Goal: Task Accomplishment & Management: Manage account settings

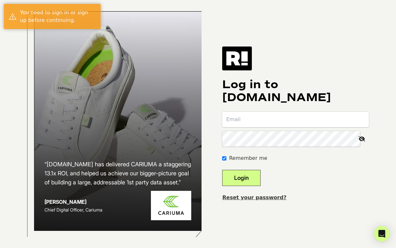
type input "[PERSON_NAME][EMAIL_ADDRESS][PERSON_NAME][DOMAIN_NAME]"
click at [257, 174] on button "Login" at bounding box center [241, 178] width 38 height 16
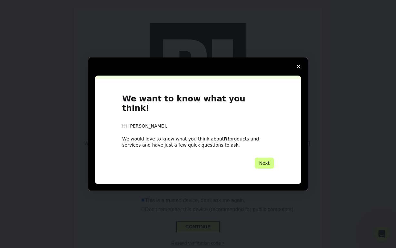
click at [296, 71] on span "Close survey" at bounding box center [299, 66] width 18 height 18
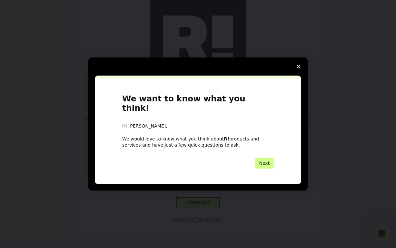
click at [302, 71] on span "Close survey" at bounding box center [299, 66] width 18 height 18
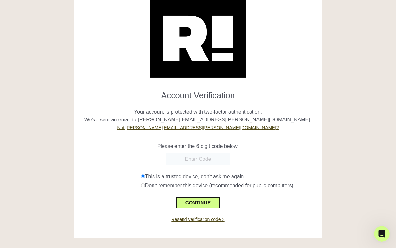
click at [186, 154] on input "text" at bounding box center [198, 159] width 64 height 12
paste input "473268"
type input "473268"
click at [195, 201] on button "CONTINUE" at bounding box center [197, 202] width 43 height 11
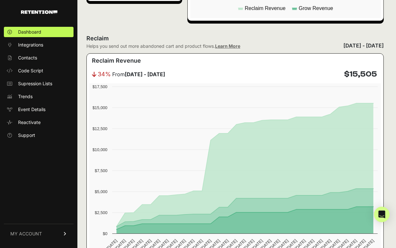
scroll to position [305, 0]
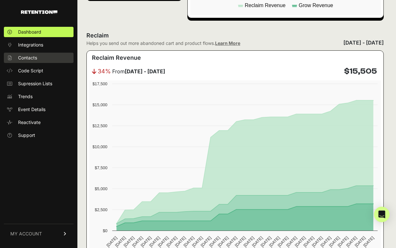
click at [43, 55] on link "Contacts" at bounding box center [39, 58] width 70 height 10
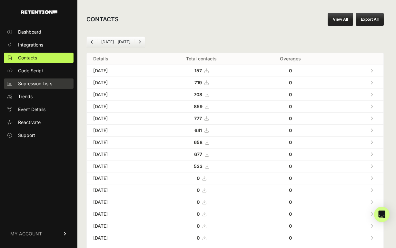
click at [38, 81] on span "Supression Lists" at bounding box center [35, 83] width 34 height 6
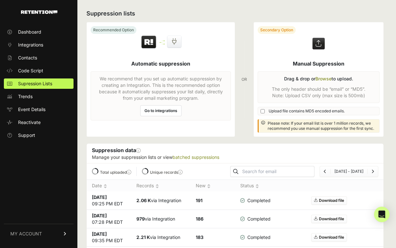
click at [38, 71] on span "Code Script" at bounding box center [30, 70] width 25 height 6
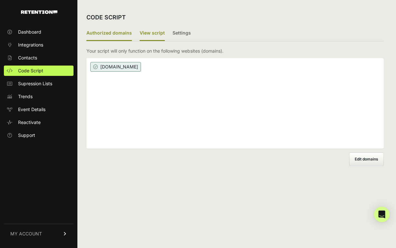
click at [150, 32] on label "View script" at bounding box center [152, 33] width 25 height 15
click at [0, 0] on input "View script" at bounding box center [0, 0] width 0 height 0
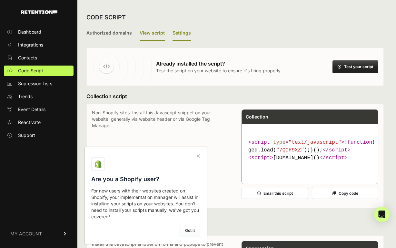
click at [173, 33] on label "Settings" at bounding box center [182, 33] width 18 height 15
click at [0, 0] on input "Settings" at bounding box center [0, 0] width 0 height 0
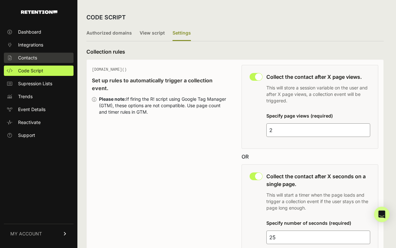
click at [38, 57] on link "Contacts" at bounding box center [39, 58] width 70 height 10
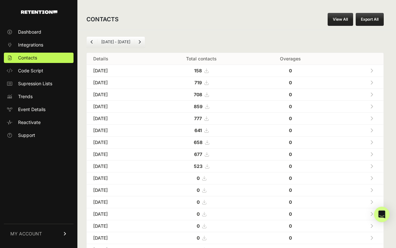
click at [112, 42] on li "[DATE] - [DATE]" at bounding box center [115, 41] width 37 height 5
click at [91, 41] on icon "Previous" at bounding box center [92, 42] width 3 height 4
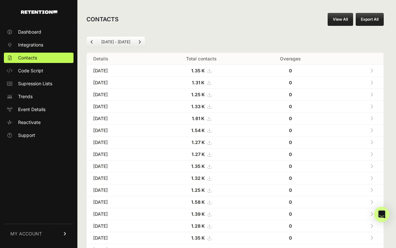
click at [91, 41] on icon "Previous" at bounding box center [92, 42] width 3 height 4
click at [339, 11] on div "CONTACTS View All Export All" at bounding box center [234, 19] width 315 height 21
click at [339, 16] on link "View All" at bounding box center [340, 19] width 25 height 13
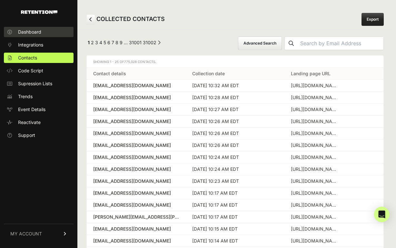
click at [45, 34] on link "Dashboard" at bounding box center [39, 32] width 70 height 10
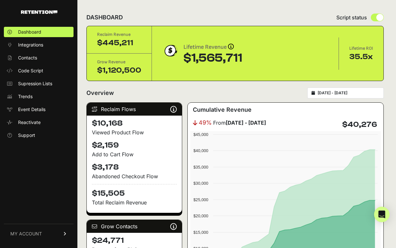
click at [332, 89] on div "[DATE] - [DATE]" at bounding box center [345, 92] width 76 height 11
click at [321, 94] on div "2025-09-08 - 2025-10-08" at bounding box center [345, 92] width 76 height 11
click at [315, 93] on icon at bounding box center [314, 93] width 4 height 4
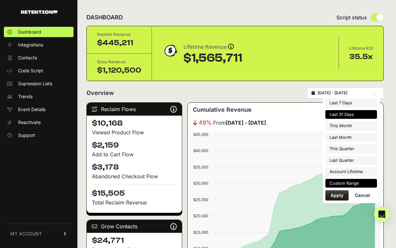
click at [361, 181] on li "Custom Range" at bounding box center [351, 183] width 52 height 9
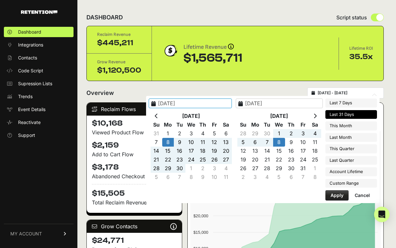
type input "2025-07-01"
type input "2025-09-30"
type input "2025-10-25"
type input "2025-10-08"
click at [158, 115] on icon at bounding box center [156, 115] width 3 height 5
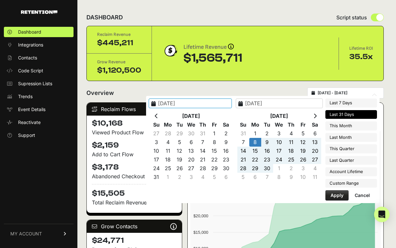
click at [158, 115] on icon at bounding box center [156, 115] width 3 height 5
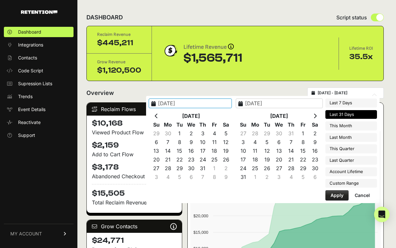
click at [158, 115] on icon at bounding box center [156, 115] width 3 height 5
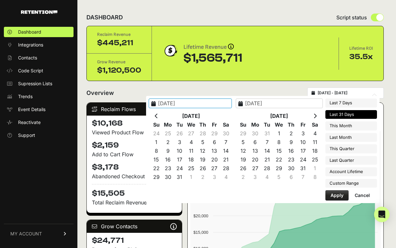
click at [158, 115] on icon at bounding box center [156, 115] width 3 height 5
type input "2024-09-01"
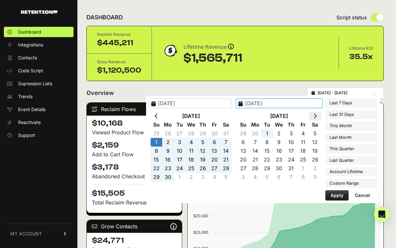
click at [315, 118] on icon at bounding box center [314, 115] width 3 height 5
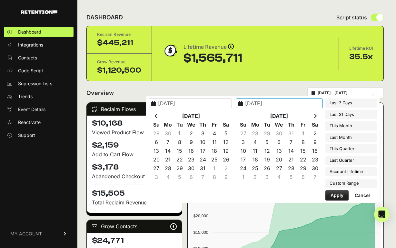
click at [315, 118] on icon at bounding box center [314, 115] width 3 height 5
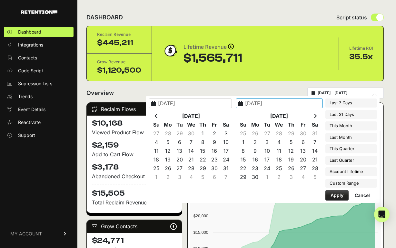
click at [315, 118] on icon at bounding box center [314, 115] width 3 height 5
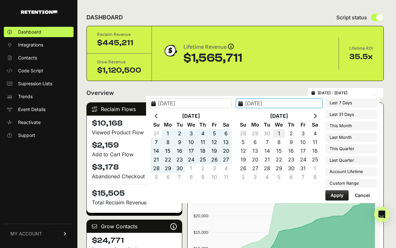
type input "2025-10-01"
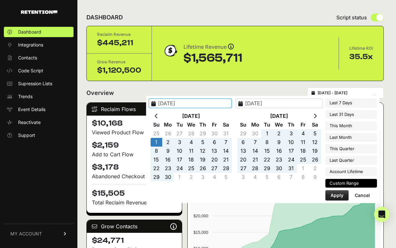
type input "2024-09-01"
click at [334, 196] on button "Apply" at bounding box center [336, 195] width 23 height 10
type input "2024-09-01 - 2025-10-01"
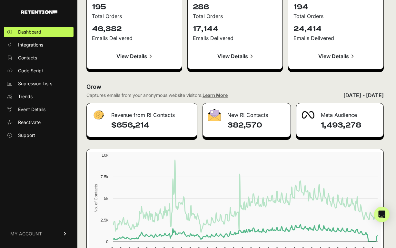
scroll to position [755, 0]
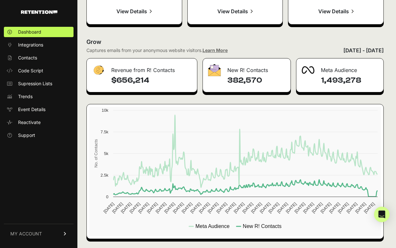
click at [26, 235] on span "MY ACCOUNT" at bounding box center [26, 233] width 32 height 6
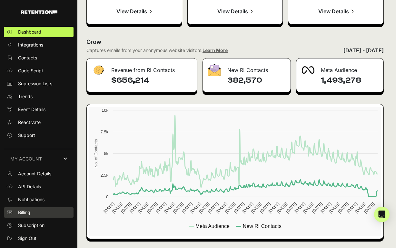
click at [45, 212] on link "Billing" at bounding box center [39, 212] width 70 height 10
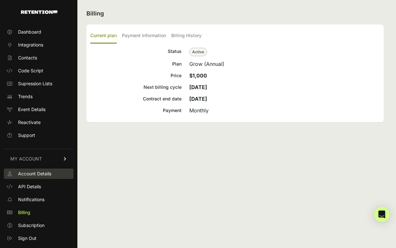
click at [44, 173] on span "Account Details" at bounding box center [34, 173] width 33 height 6
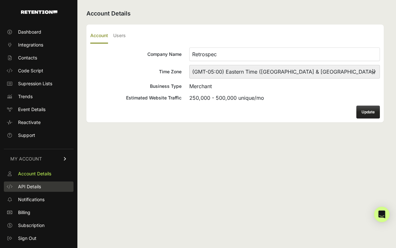
click at [41, 187] on link "API Details" at bounding box center [39, 186] width 70 height 10
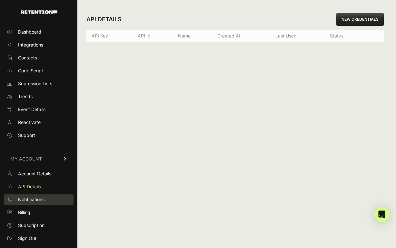
click at [39, 198] on span "Notifications" at bounding box center [31, 199] width 26 height 6
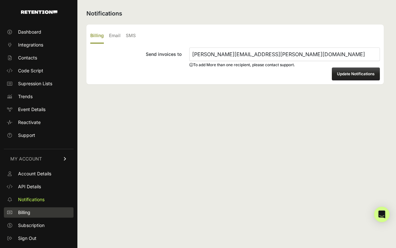
click at [37, 211] on link "Billing" at bounding box center [39, 212] width 70 height 10
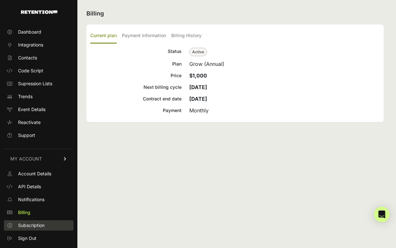
click at [35, 223] on span "Subscription" at bounding box center [31, 225] width 26 height 6
